Goal: Obtain resource: Obtain resource

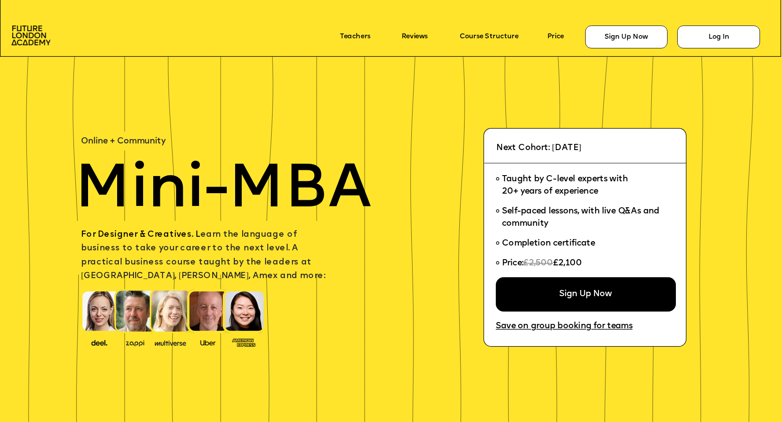
drag, startPoint x: 26, startPoint y: 31, endPoint x: 181, endPoint y: 5, distance: 156.4
click at [0, 0] on div "Sign Up Now Log In Course Structure Reviews Teachers Price" at bounding box center [391, 211] width 782 height 422
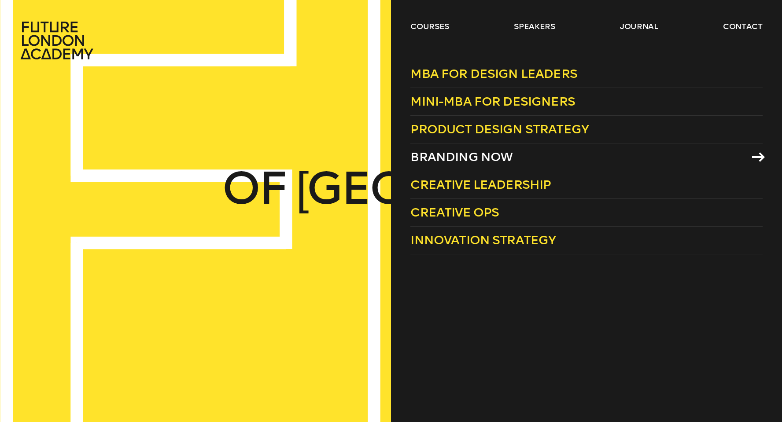
click at [452, 157] on span "Branding Now" at bounding box center [462, 157] width 102 height 15
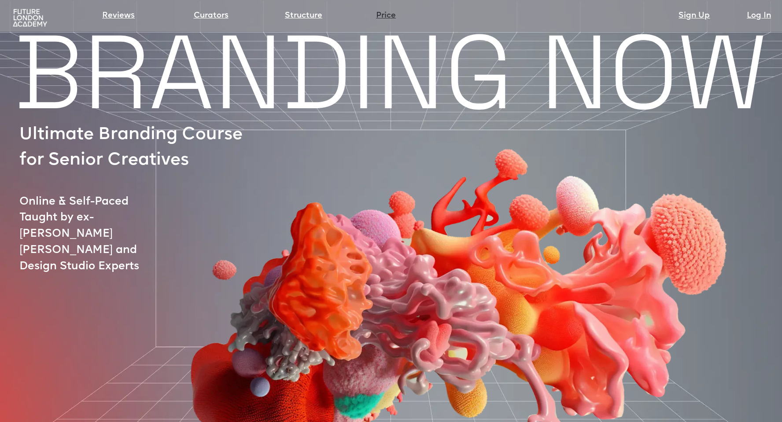
click at [391, 13] on link "Price" at bounding box center [386, 16] width 20 height 12
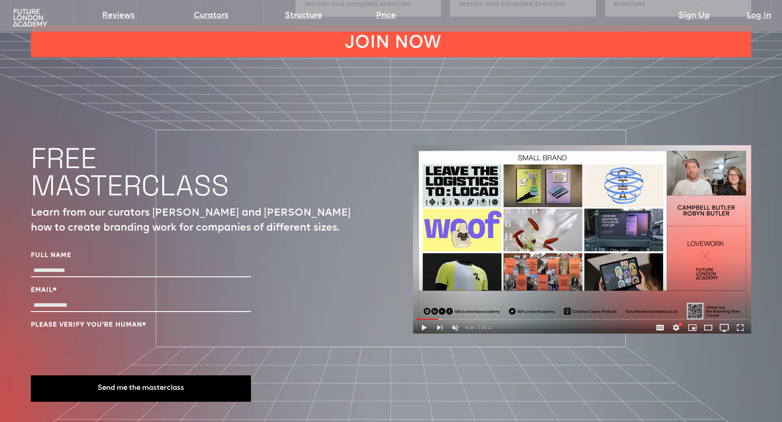
scroll to position [2996, 0]
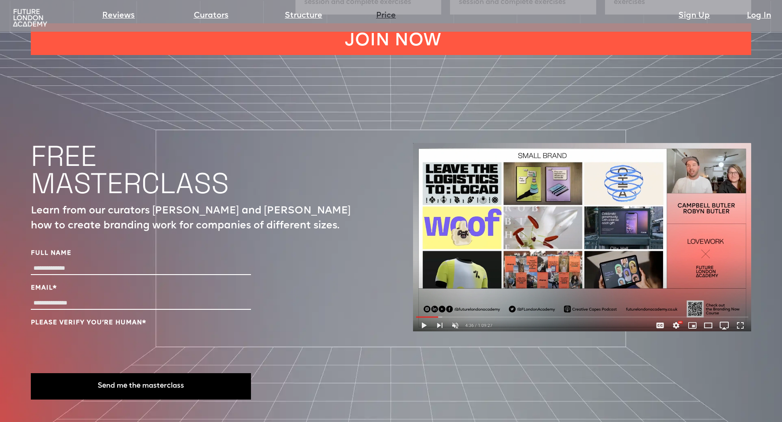
click at [388, 15] on link "Price" at bounding box center [386, 16] width 20 height 12
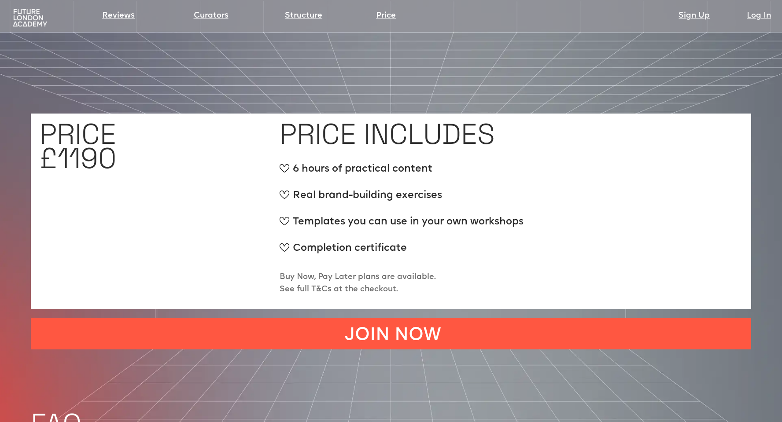
scroll to position [3388, 0]
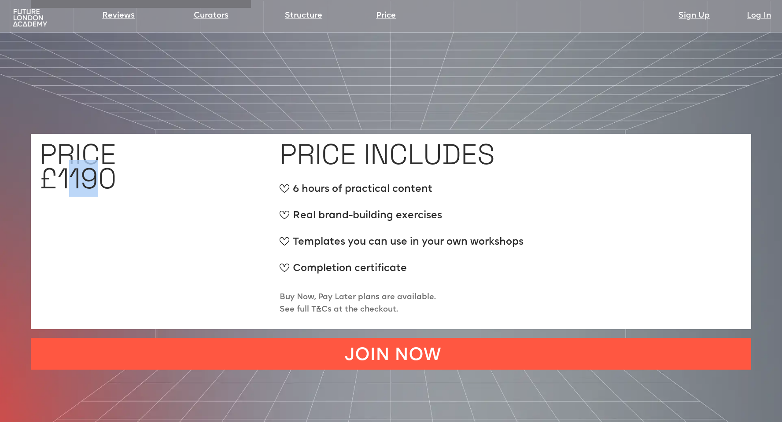
drag, startPoint x: 66, startPoint y: 148, endPoint x: 98, endPoint y: 147, distance: 32.6
click at [98, 147] on h1 "PRICE £1190" at bounding box center [78, 166] width 77 height 48
drag, startPoint x: 73, startPoint y: 145, endPoint x: 62, endPoint y: 145, distance: 11.0
click at [62, 145] on h1 "PRICE £1190" at bounding box center [78, 166] width 77 height 48
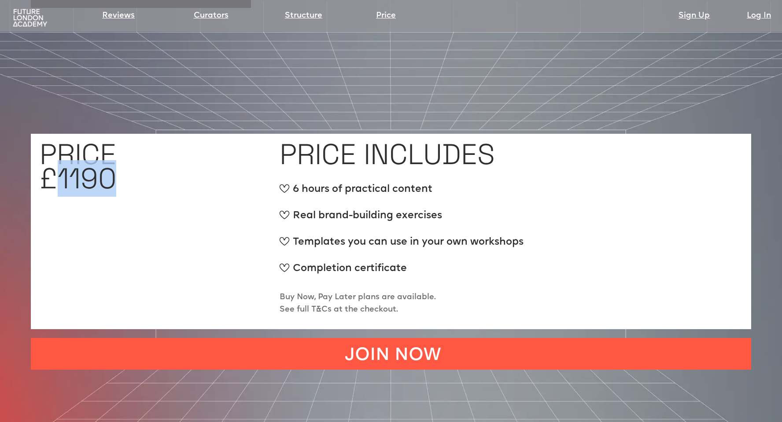
drag, startPoint x: 58, startPoint y: 144, endPoint x: 119, endPoint y: 145, distance: 60.8
click at [119, 145] on div "PRICE £1190" at bounding box center [155, 232] width 231 height 178
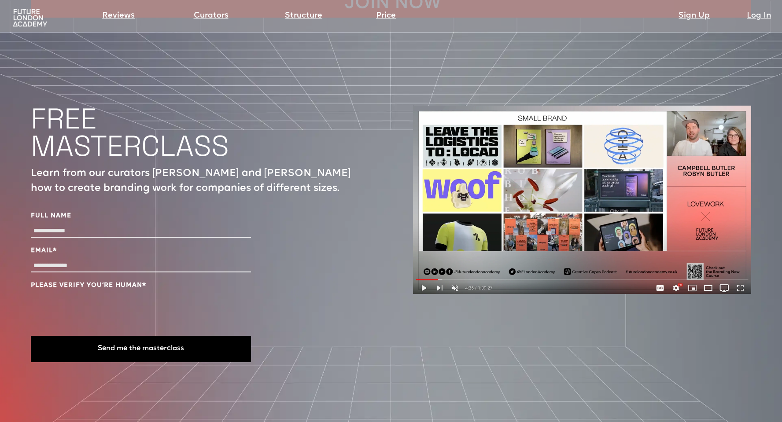
scroll to position [3037, 0]
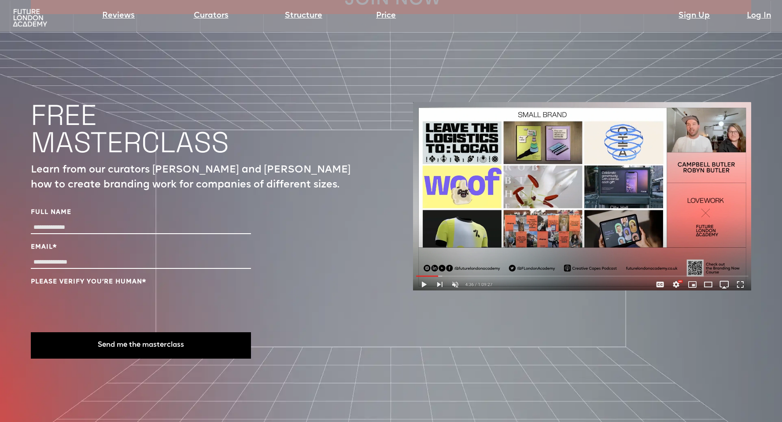
click at [500, 214] on img at bounding box center [582, 196] width 338 height 188
click at [425, 253] on img at bounding box center [582, 196] width 338 height 188
click at [36, 222] on input "Full Name" at bounding box center [141, 228] width 220 height 13
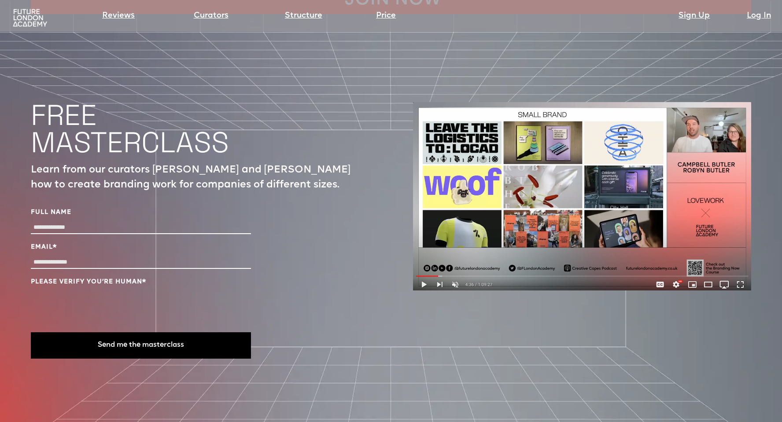
type input "**********"
drag, startPoint x: 62, startPoint y: 196, endPoint x: 108, endPoint y: 200, distance: 46.0
click at [108, 222] on input "**********" at bounding box center [141, 228] width 220 height 13
click at [71, 222] on input "*********" at bounding box center [141, 228] width 220 height 13
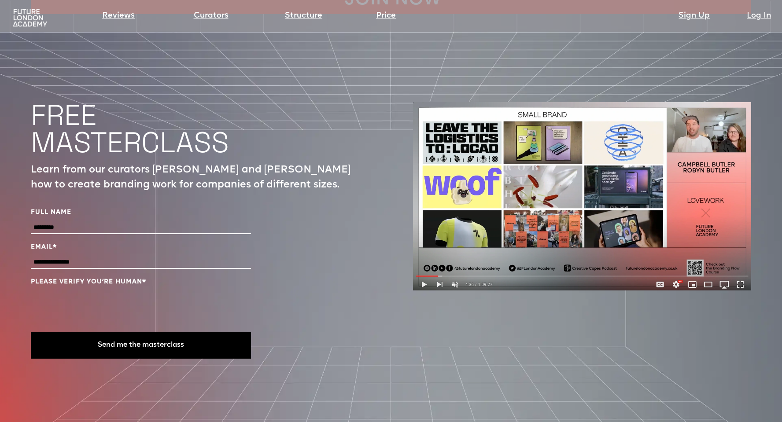
type input "*********"
click at [118, 333] on button "Send me the masterclass" at bounding box center [141, 346] width 220 height 26
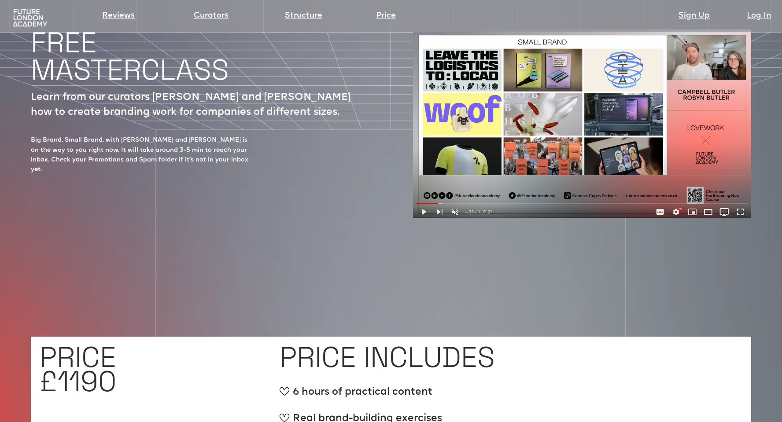
scroll to position [3337, 0]
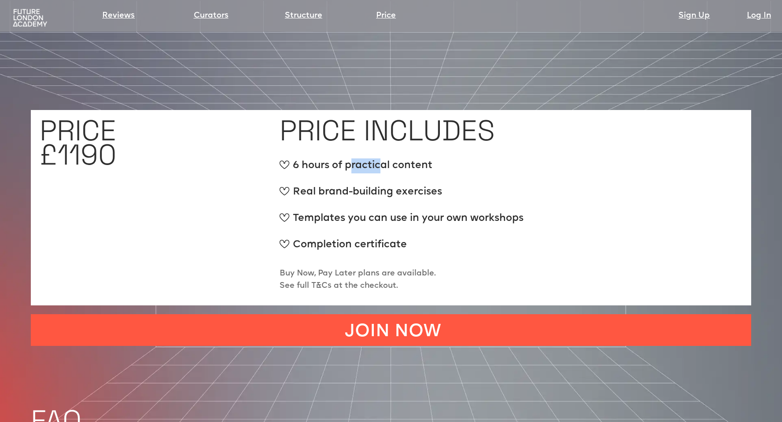
drag, startPoint x: 355, startPoint y: 134, endPoint x: 383, endPoint y: 135, distance: 28.2
click at [382, 159] on div "6 hours of practical content" at bounding box center [402, 170] width 244 height 22
drag, startPoint x: 318, startPoint y: 156, endPoint x: 378, endPoint y: 159, distance: 60.4
click at [378, 185] on div "Real brand-building exercises" at bounding box center [402, 196] width 244 height 22
drag, startPoint x: 318, startPoint y: 182, endPoint x: 394, endPoint y: 185, distance: 76.7
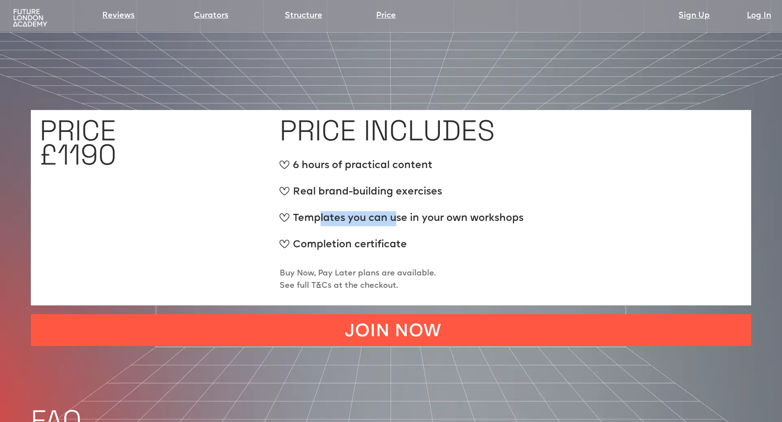
click at [394, 211] on div "Templates you can use in your own workshops" at bounding box center [402, 222] width 244 height 22
drag, startPoint x: 310, startPoint y: 211, endPoint x: 384, endPoint y: 213, distance: 73.6
click at [387, 238] on div "Completion certificate" at bounding box center [402, 249] width 244 height 22
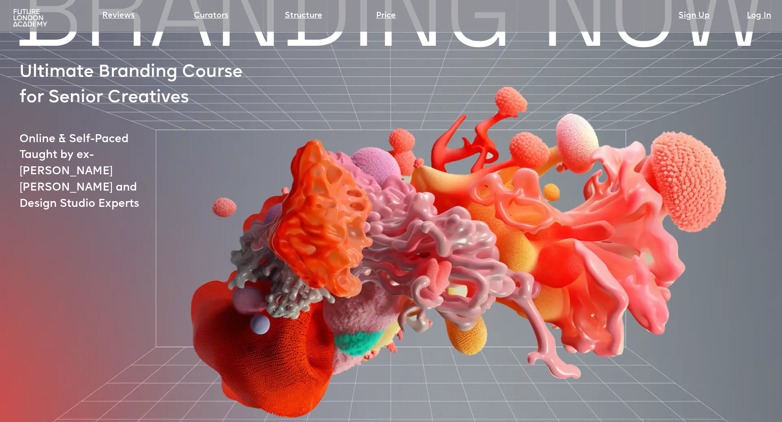
scroll to position [0, 0]
